Goal: Check status: Check status

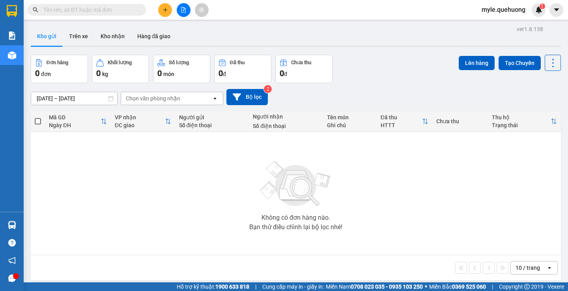
click at [115, 11] on input "text" at bounding box center [89, 10] width 93 height 9
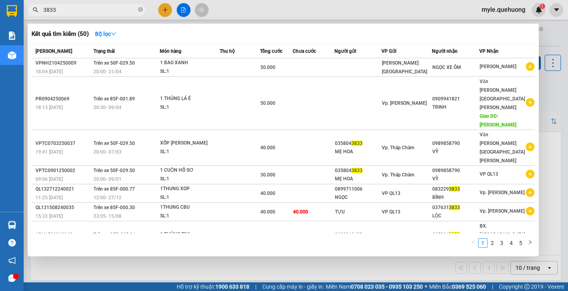
click at [125, 19] on div at bounding box center [284, 145] width 568 height 291
click at [62, 5] on span "3833" at bounding box center [87, 10] width 118 height 12
click at [59, 10] on input "3833" at bounding box center [89, 10] width 93 height 9
type input "3"
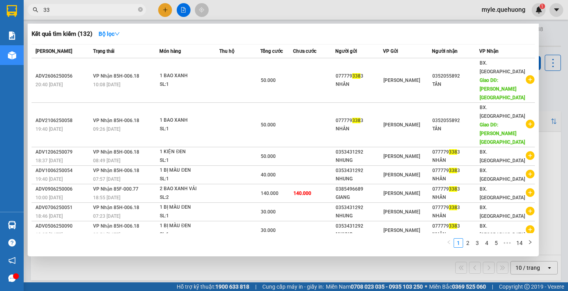
type input "3"
type input "3823"
